Goal: Transaction & Acquisition: Purchase product/service

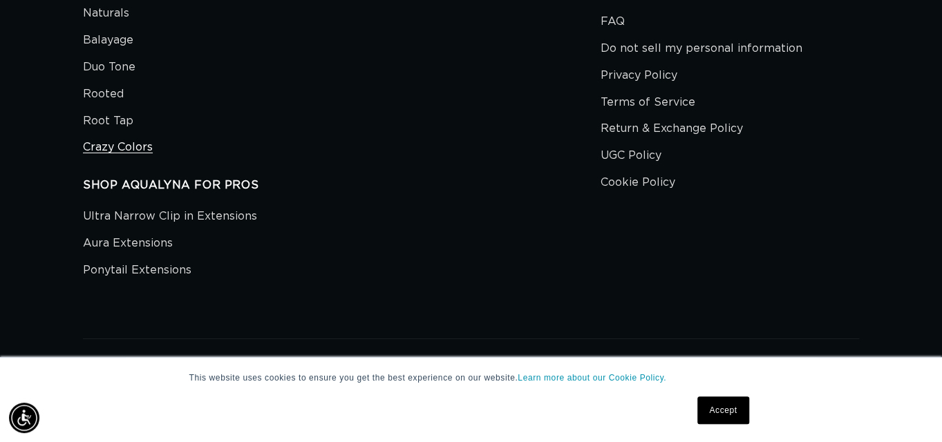
click at [117, 137] on link "Crazy Colors" at bounding box center [118, 147] width 70 height 27
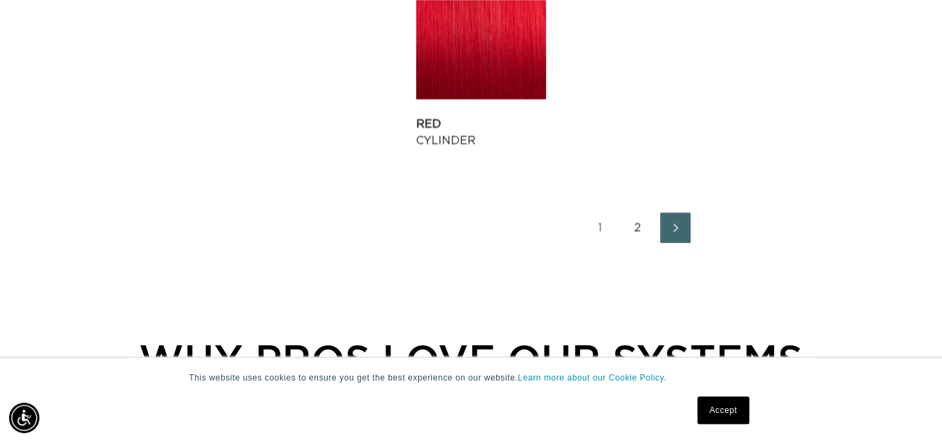
scroll to position [0, 1687]
click at [641, 218] on link "2" at bounding box center [638, 228] width 30 height 30
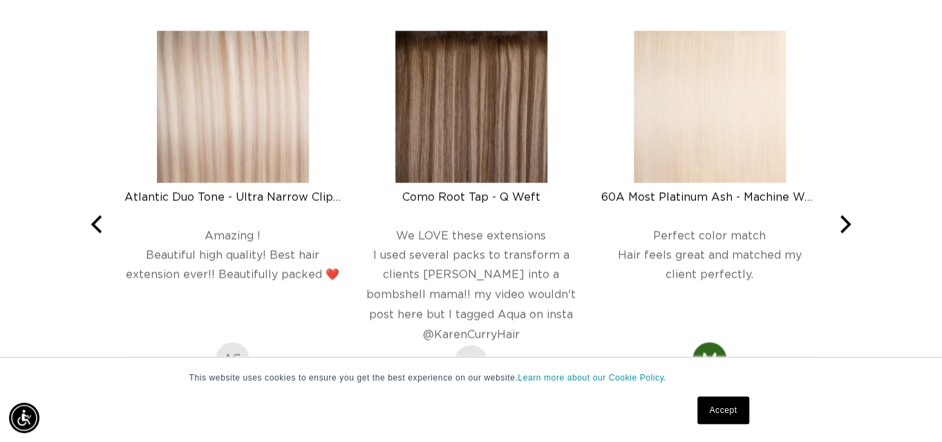
scroll to position [0, 1687]
click at [442, 124] on img at bounding box center [471, 107] width 152 height 152
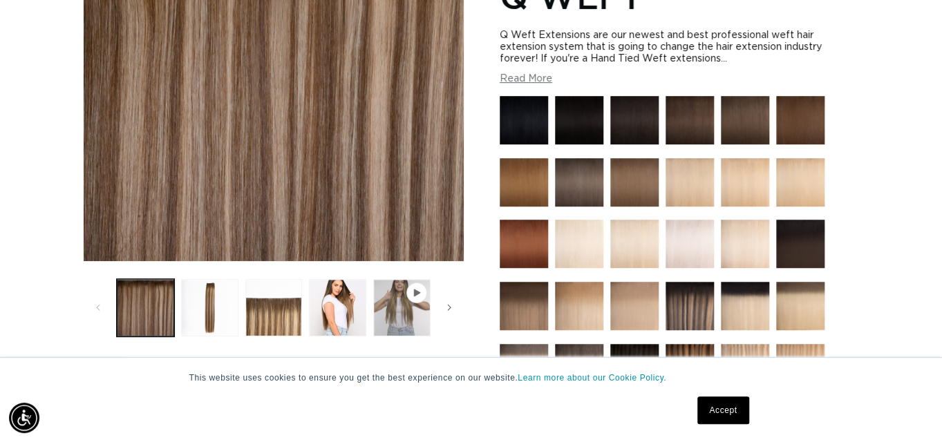
scroll to position [0, 843]
